Goal: Navigation & Orientation: Find specific page/section

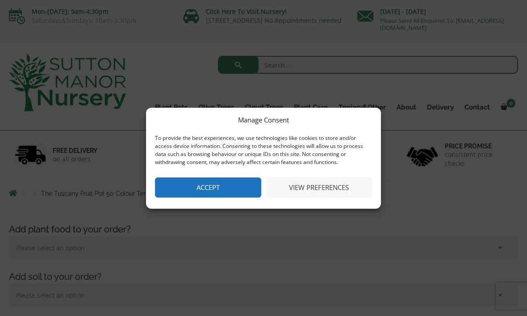
click at [324, 188] on button "View preferences" at bounding box center [319, 187] width 106 height 20
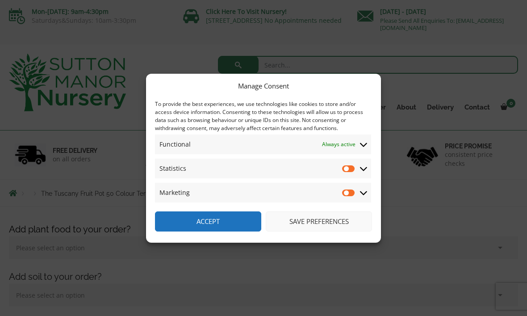
click at [355, 171] on input "Statistics" at bounding box center [348, 168] width 13 height 9
checkbox input "true"
click at [350, 194] on input "Marketing" at bounding box center [348, 192] width 13 height 9
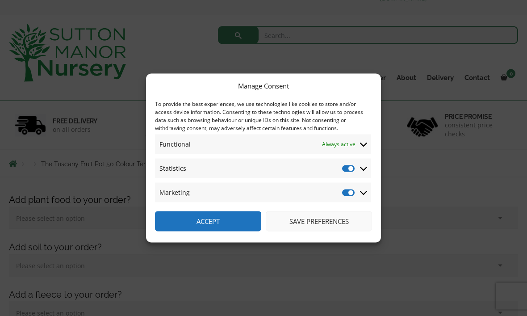
scroll to position [30, 0]
click at [353, 197] on input "Marketing" at bounding box center [348, 192] width 13 height 9
checkbox input "false"
click at [354, 173] on input "Statistics" at bounding box center [348, 168] width 13 height 9
checkbox input "false"
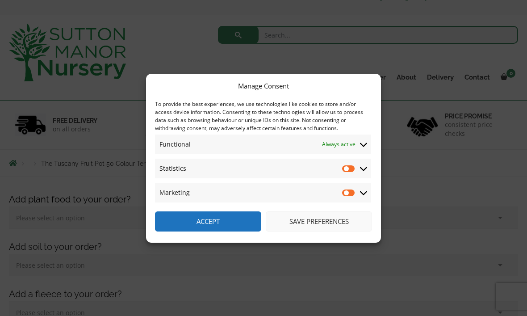
click at [319, 231] on button "Save preferences" at bounding box center [319, 221] width 106 height 20
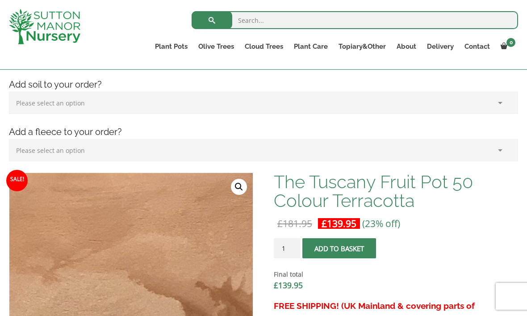
scroll to position [173, 0]
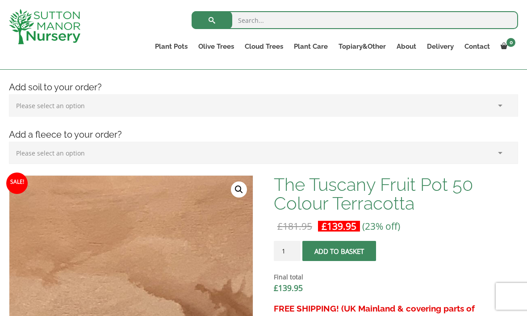
click at [0, 0] on link "Shallow Bowl Grande" at bounding box center [0, 0] width 0 height 0
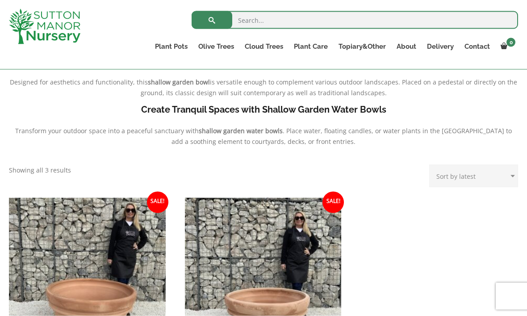
scroll to position [269, 0]
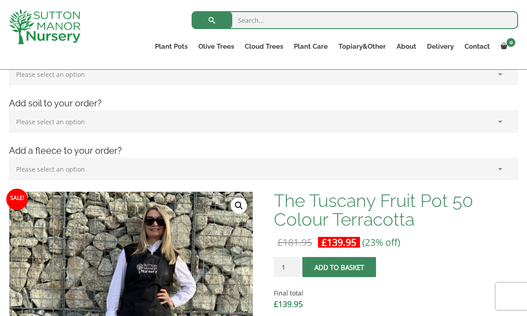
click at [0, 0] on link "The Old Stone Pots" at bounding box center [0, 0] width 0 height 0
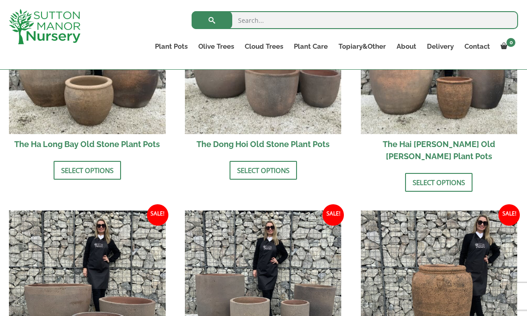
scroll to position [406, 0]
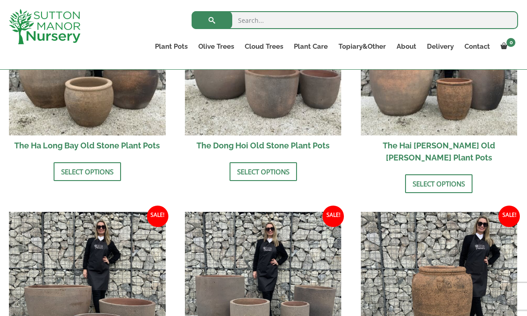
click at [0, 0] on link "Ilex Crenata Cloud Trees" at bounding box center [0, 0] width 0 height 0
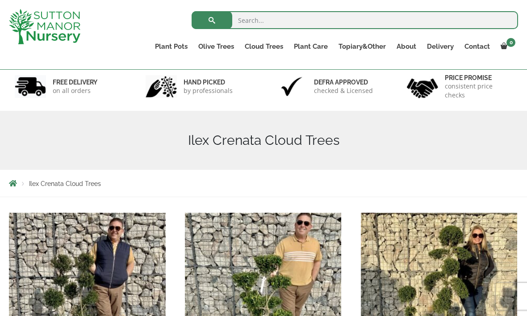
scroll to position [51, 0]
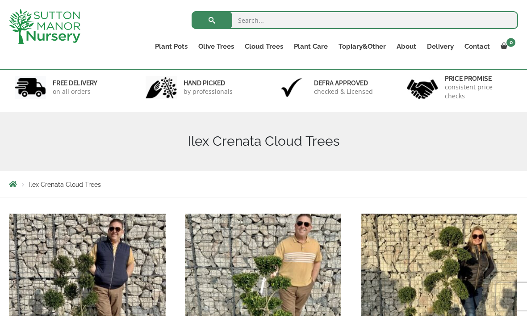
click at [0, 0] on link "Castlewellan" at bounding box center [0, 0] width 0 height 0
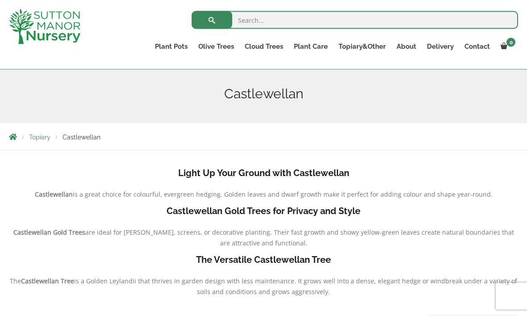
scroll to position [99, 0]
click at [0, 0] on link "Ligustrum Pom Poms" at bounding box center [0, 0] width 0 height 0
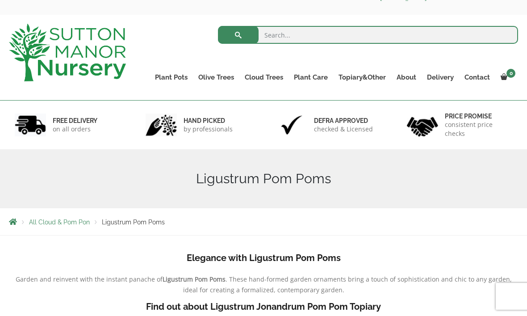
scroll to position [29, 0]
click at [0, 0] on link "Gnarled Olive Trees" at bounding box center [0, 0] width 0 height 0
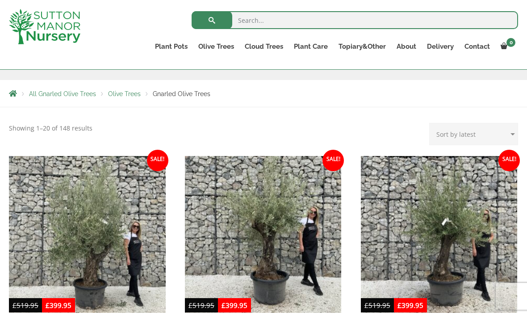
scroll to position [138, 0]
